Goal: Task Accomplishment & Management: Use online tool/utility

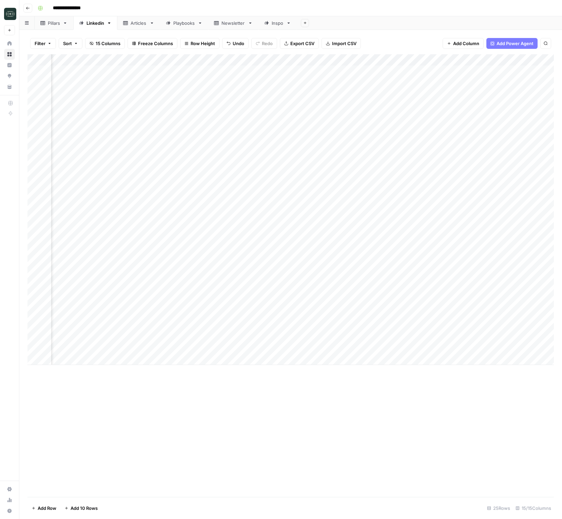
scroll to position [0, 47]
click at [187, 26] on div "Playbooks" at bounding box center [184, 23] width 22 height 7
click at [49, 25] on div "Pillars" at bounding box center [54, 23] width 12 height 7
click at [96, 22] on div "Linkedin" at bounding box center [95, 23] width 18 height 7
click at [207, 346] on div "Add Column" at bounding box center [290, 209] width 526 height 310
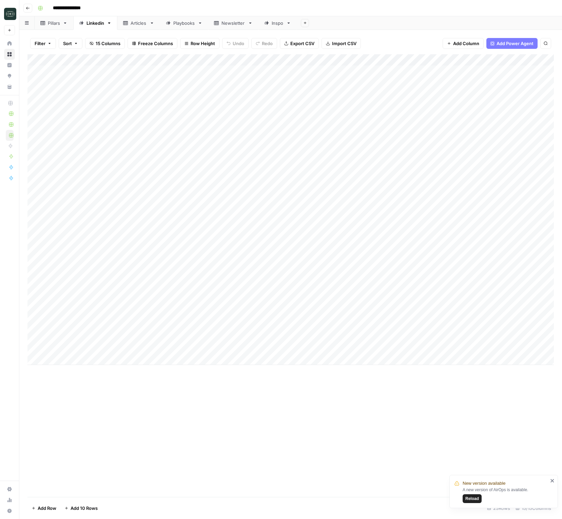
click at [207, 346] on div "Add Column" at bounding box center [290, 209] width 526 height 310
click at [286, 385] on div "Add Column" at bounding box center [290, 275] width 526 height 442
click at [234, 336] on div "Add Column" at bounding box center [290, 209] width 526 height 310
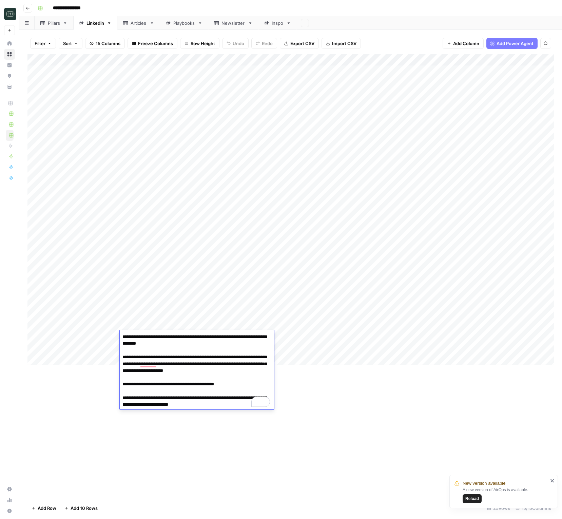
click at [399, 426] on div "Add Column" at bounding box center [290, 275] width 526 height 442
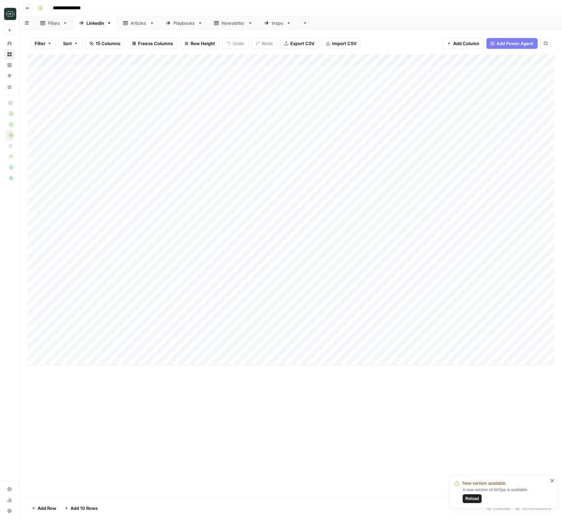
click at [184, 19] on link "Playbooks" at bounding box center [184, 23] width 48 height 14
click at [188, 154] on div "Add Column" at bounding box center [290, 111] width 526 height 115
click at [361, 262] on div "Add Column" at bounding box center [290, 275] width 526 height 442
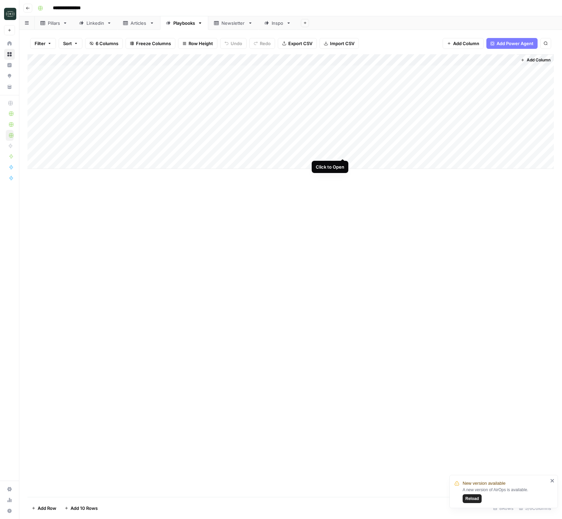
click at [344, 152] on div "Add Column" at bounding box center [290, 111] width 526 height 115
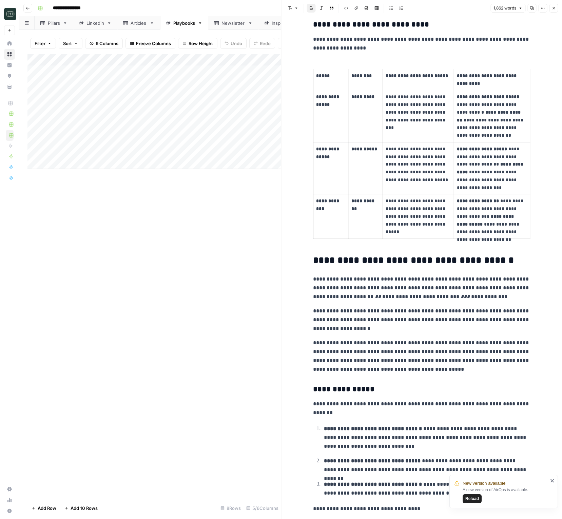
scroll to position [1829, 0]
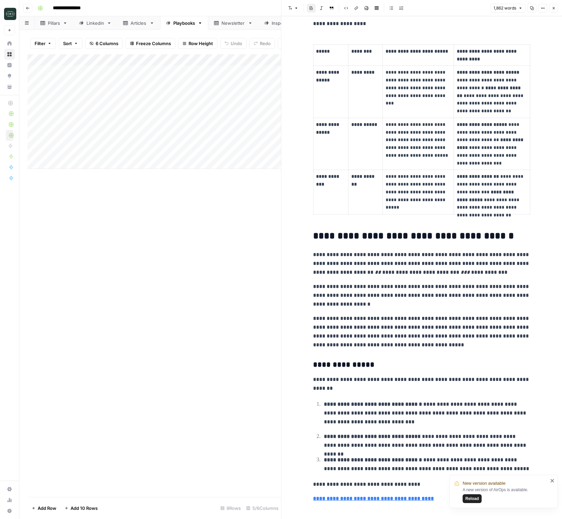
click at [352, 204] on td "**********" at bounding box center [365, 192] width 34 height 44
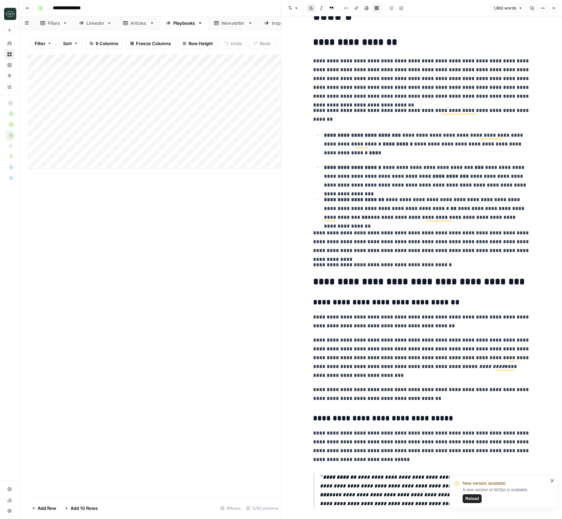
scroll to position [0, 0]
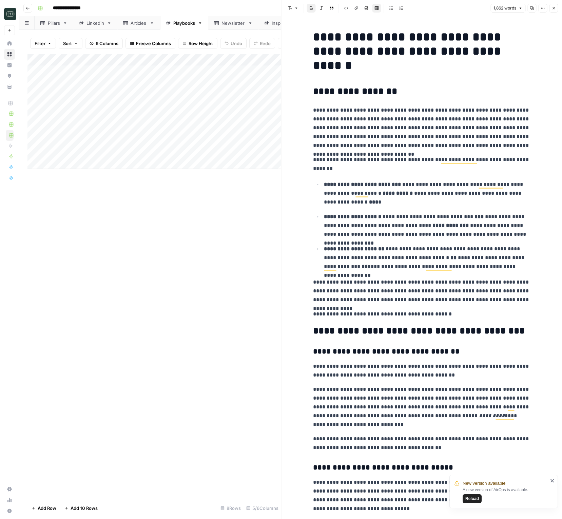
click at [549, 9] on button "Close" at bounding box center [553, 8] width 9 height 9
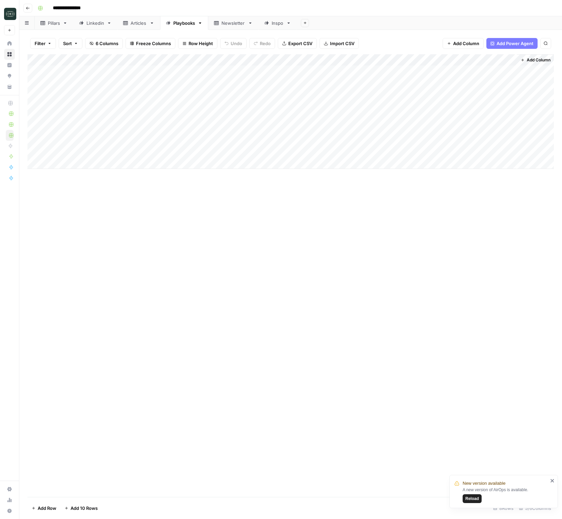
click at [123, 151] on div "Add Column" at bounding box center [290, 111] width 526 height 115
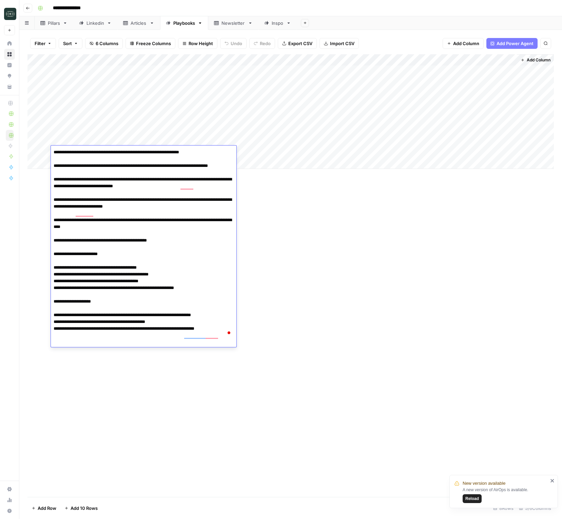
click at [260, 245] on div "Add Column" at bounding box center [290, 275] width 526 height 442
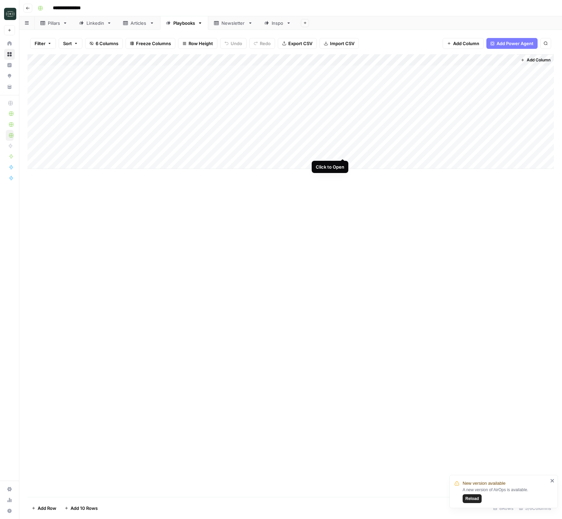
click at [342, 152] on div "Add Column" at bounding box center [290, 111] width 526 height 115
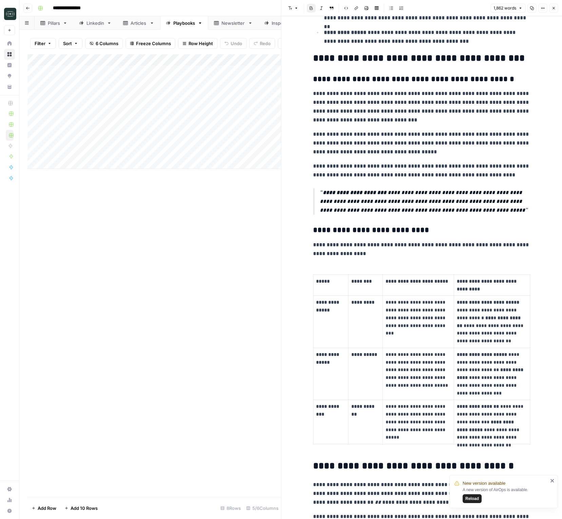
scroll to position [1829, 0]
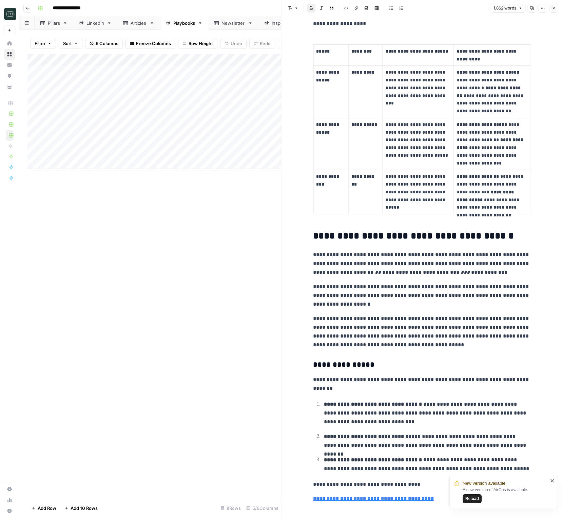
click at [552, 11] on button "Close" at bounding box center [553, 8] width 9 height 9
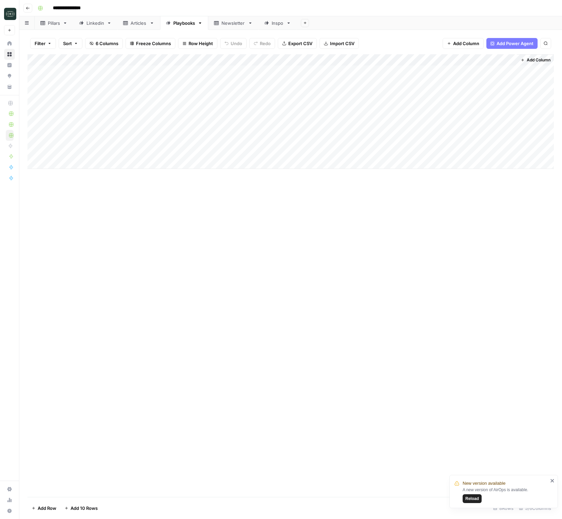
click at [97, 251] on div "Add Column" at bounding box center [290, 275] width 526 height 442
click at [186, 264] on div "Add Column" at bounding box center [290, 275] width 526 height 442
click at [152, 120] on div "Add Column" at bounding box center [290, 111] width 526 height 115
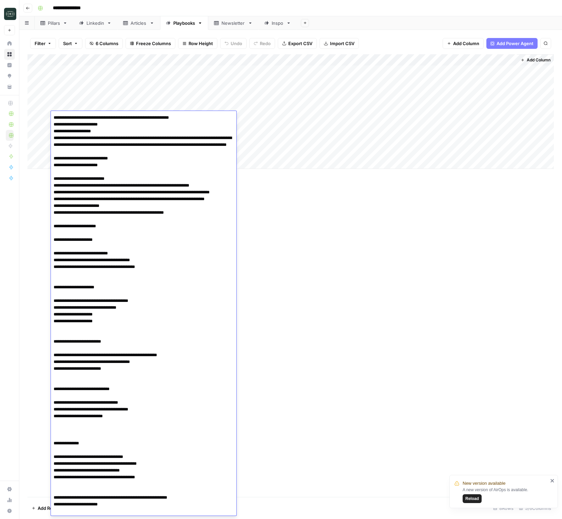
scroll to position [543, 0]
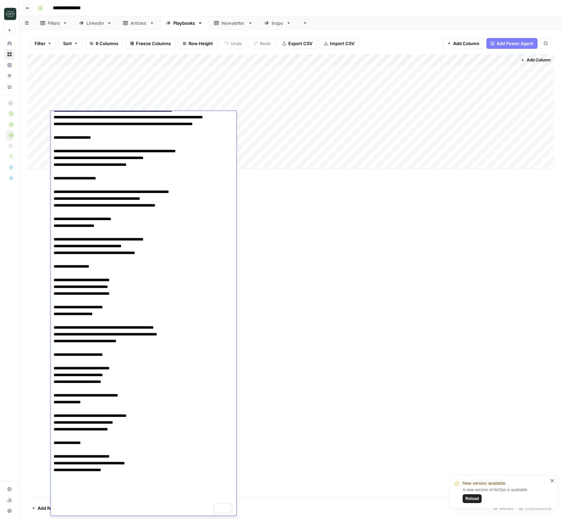
click at [270, 184] on div "Add Column" at bounding box center [290, 275] width 526 height 442
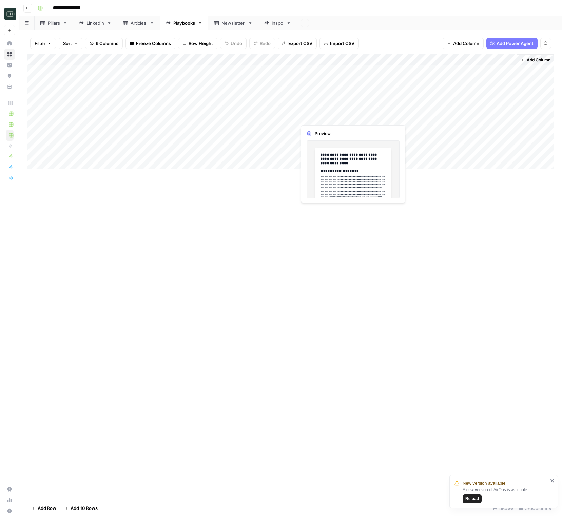
click at [314, 118] on div "Add Column" at bounding box center [290, 111] width 526 height 115
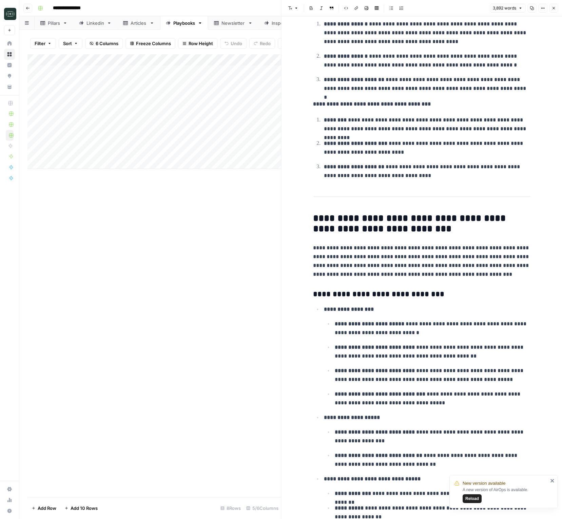
scroll to position [5155, 0]
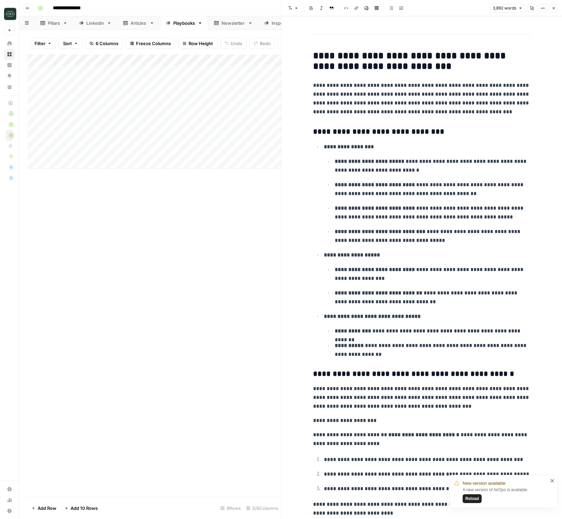
click at [553, 480] on icon "close" at bounding box center [552, 479] width 5 height 5
click at [552, 6] on button "Close" at bounding box center [553, 8] width 9 height 9
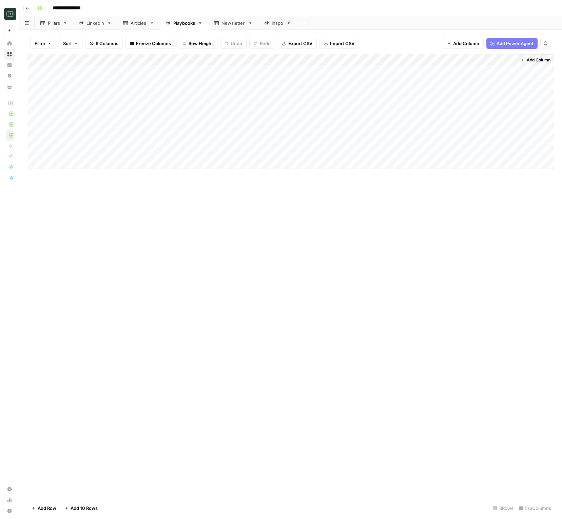
click at [336, 274] on div "Add Column" at bounding box center [290, 275] width 526 height 442
